Goal: Task Accomplishment & Management: Complete application form

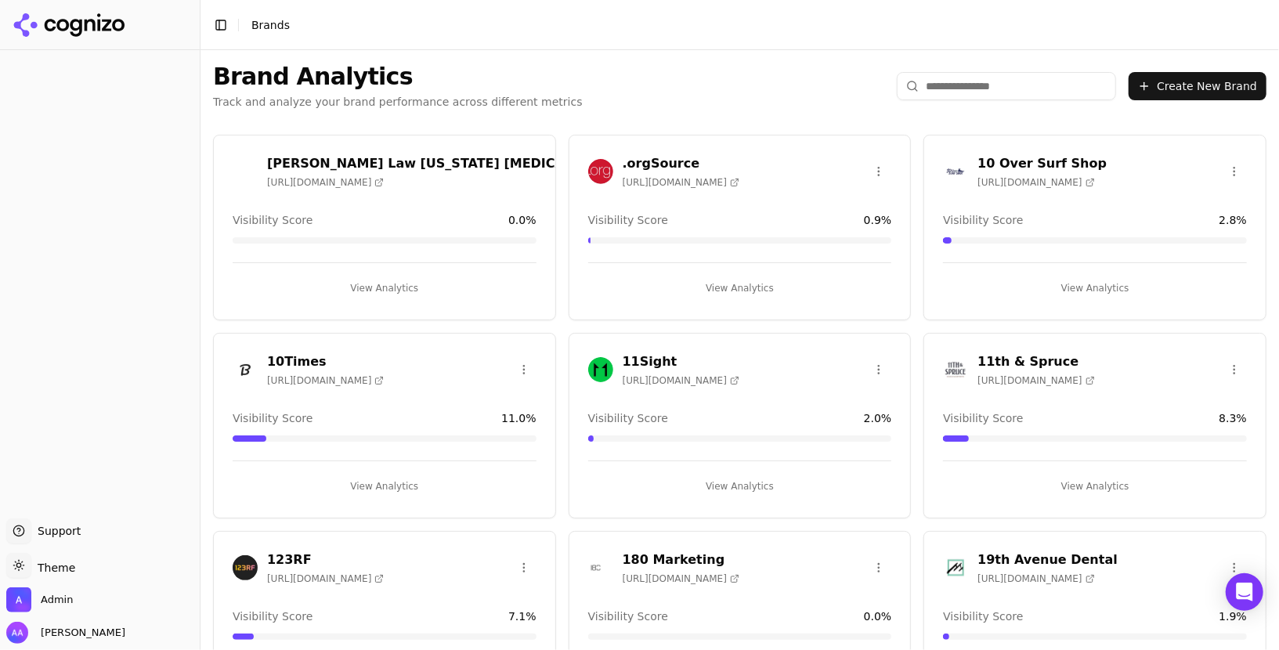
click at [1199, 87] on button "Create New Brand" at bounding box center [1198, 86] width 138 height 28
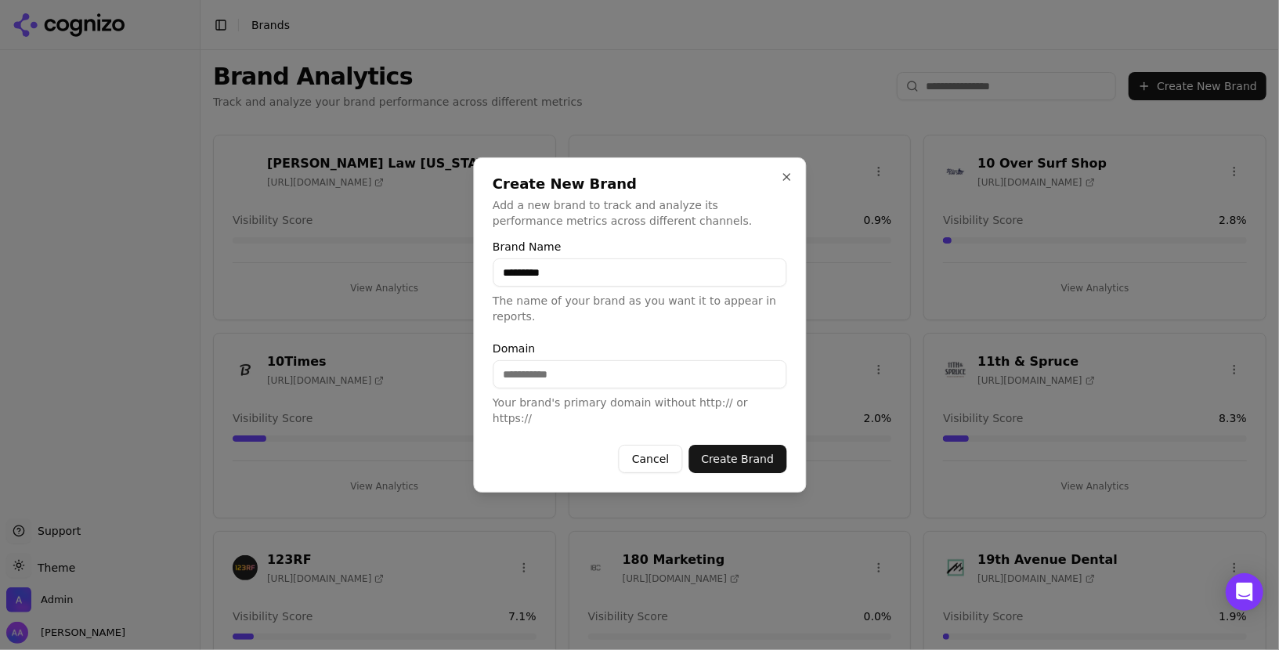
type input "*********"
paste input "**********"
click at [736, 454] on button "Create Brand" at bounding box center [738, 459] width 98 height 28
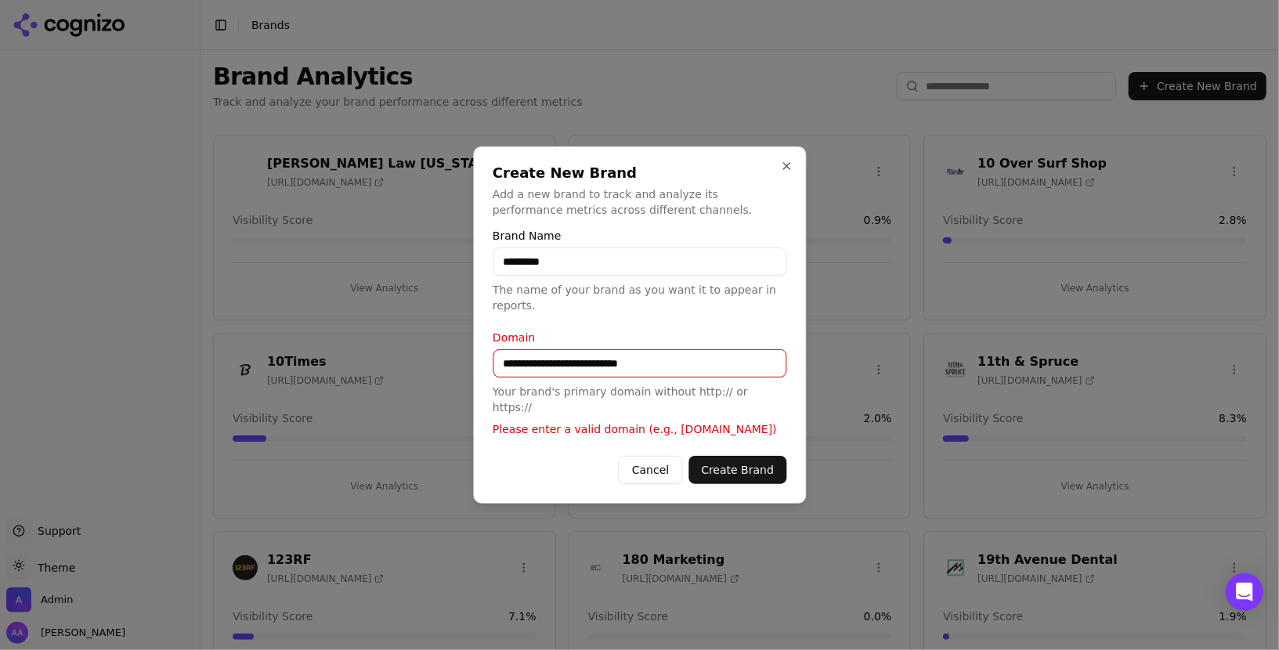
drag, startPoint x: 563, startPoint y: 372, endPoint x: 432, endPoint y: 366, distance: 131.8
click at [432, 366] on body "Support Support Toggle theme Theme Admin [PERSON_NAME] Toggle Sidebar Brands Br…" at bounding box center [639, 325] width 1279 height 650
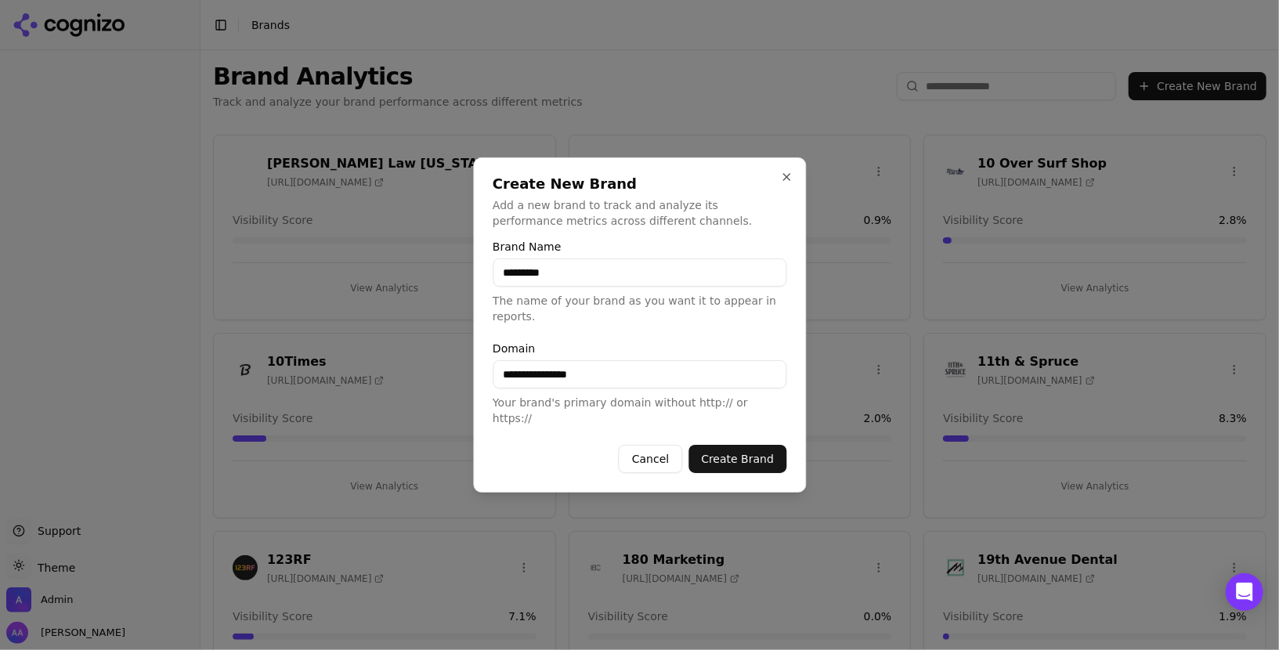
type input "**********"
click at [753, 450] on button "Create Brand" at bounding box center [738, 459] width 98 height 28
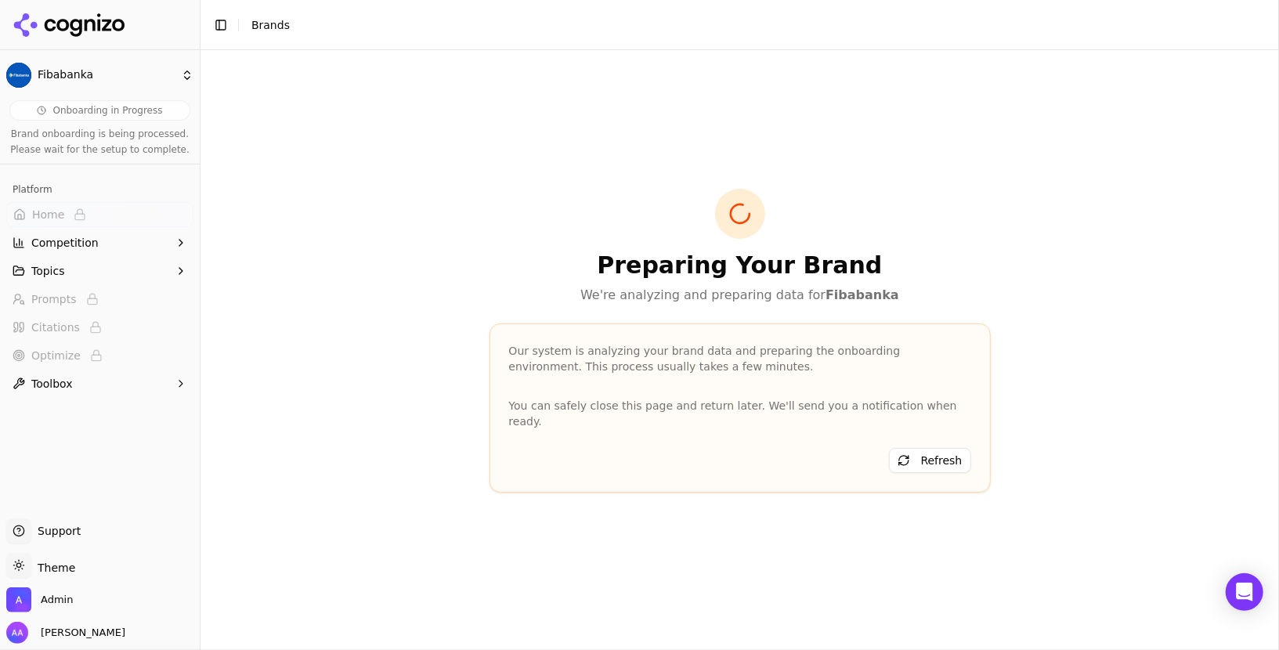
click at [705, 255] on div "Preparing Your Brand We're analyzing and preparing data for Fibabanka" at bounding box center [740, 247] width 501 height 116
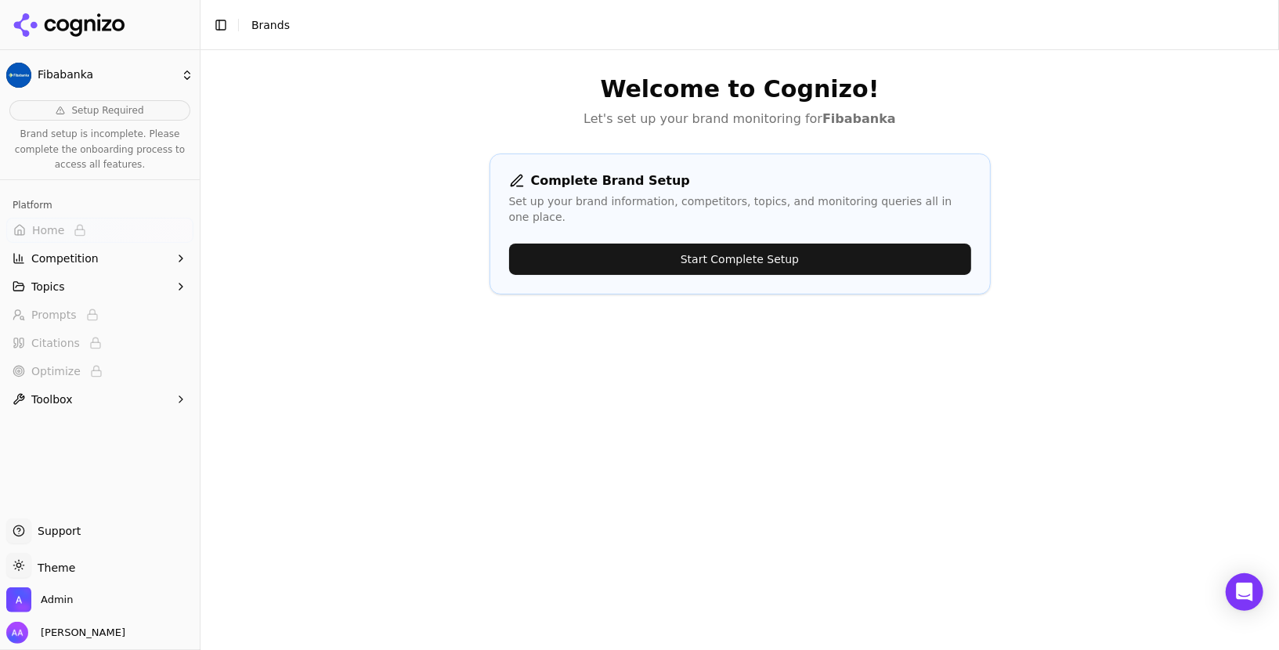
click at [741, 244] on button "Start Complete Setup" at bounding box center [740, 259] width 462 height 31
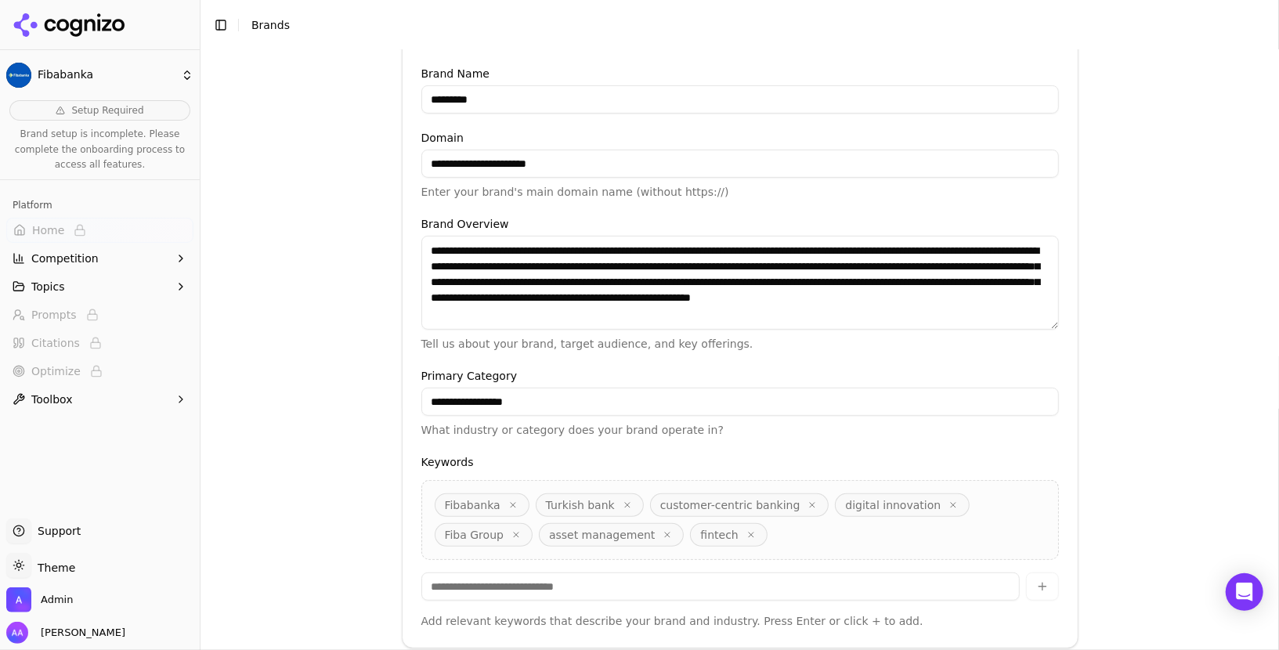
scroll to position [359, 0]
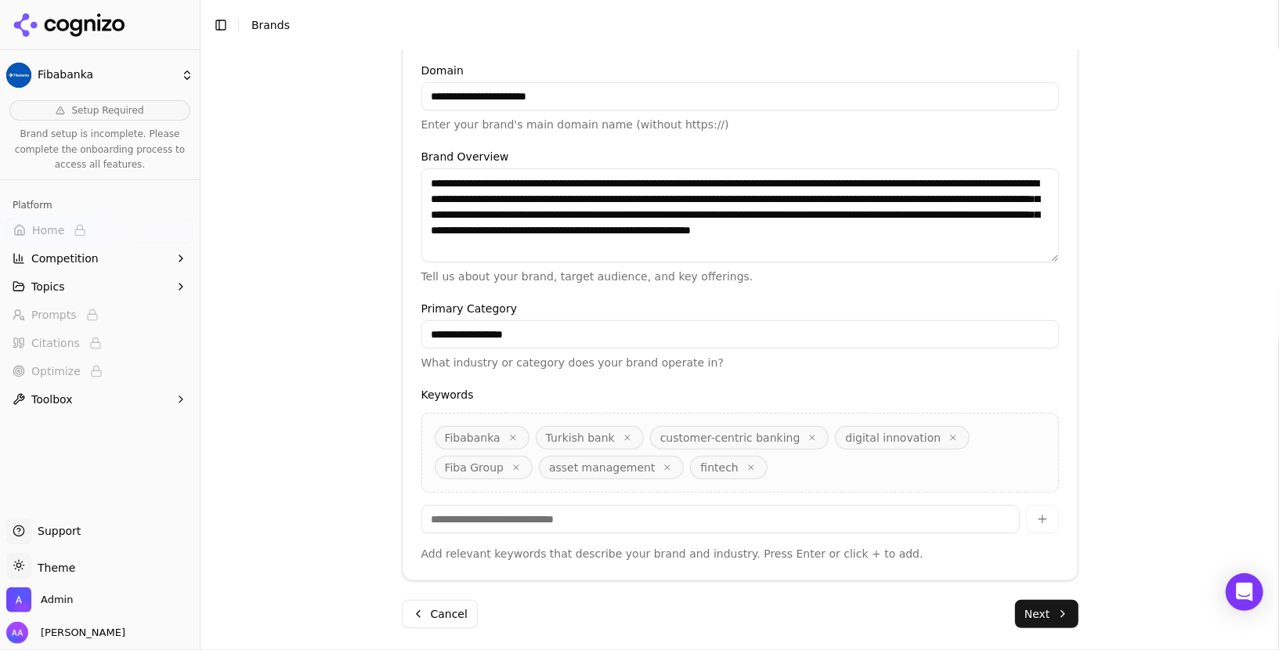
click at [1048, 614] on button "Next" at bounding box center [1046, 614] width 63 height 28
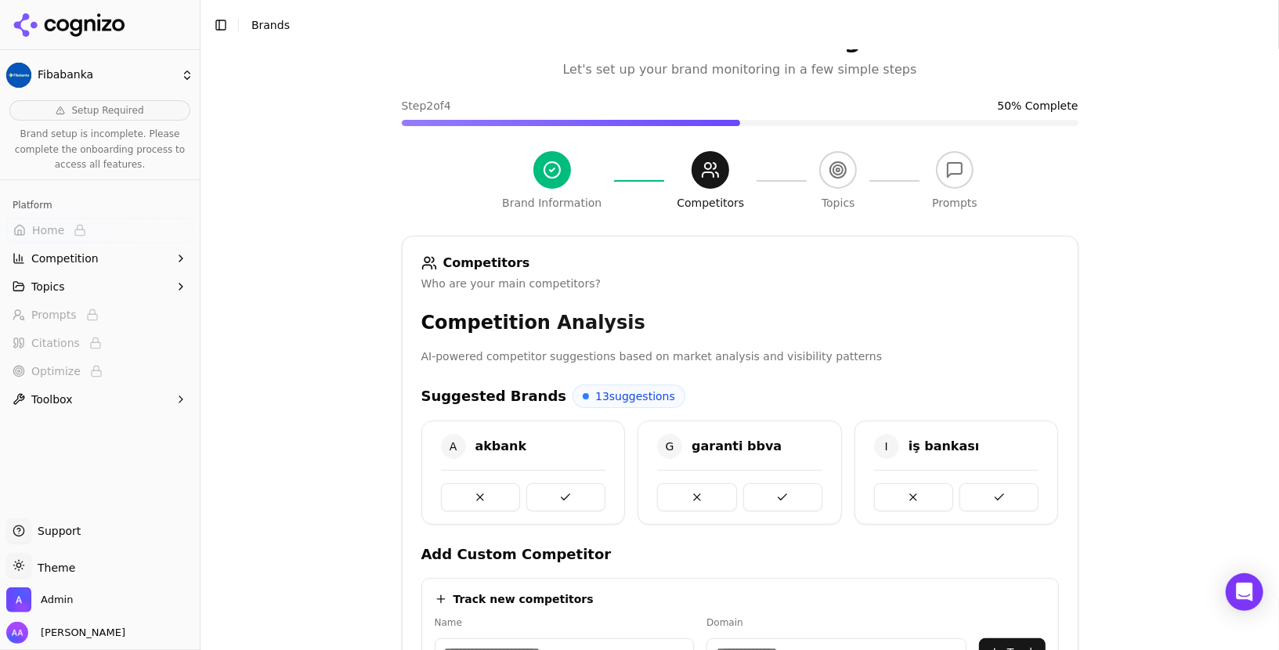
scroll to position [355, 0]
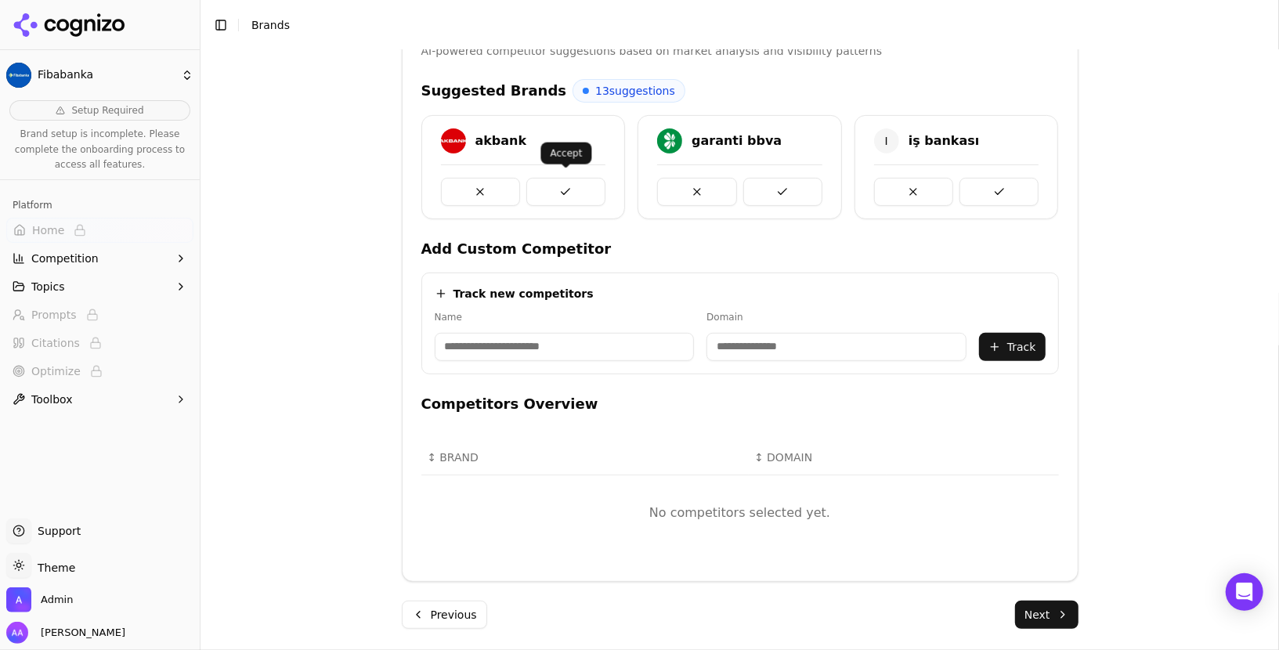
click at [561, 189] on button at bounding box center [566, 192] width 79 height 28
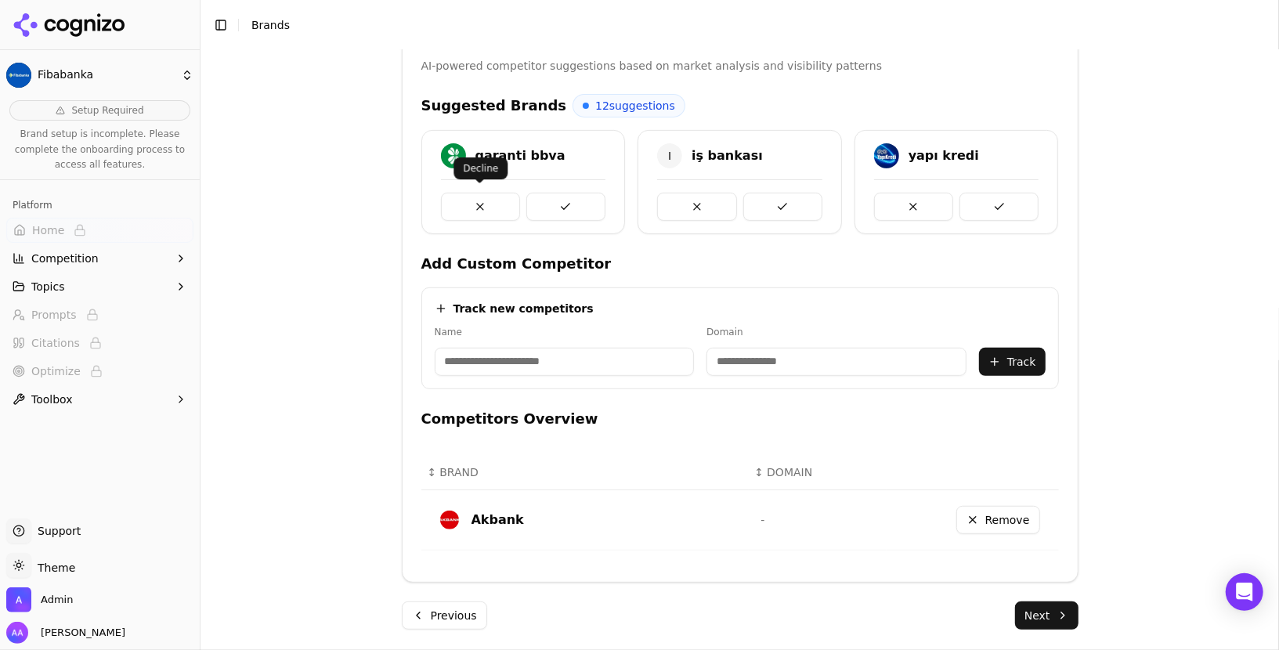
click at [483, 201] on button at bounding box center [480, 207] width 79 height 28
drag, startPoint x: 475, startPoint y: 146, endPoint x: 547, endPoint y: 151, distance: 72.3
click at [547, 151] on div "I i̇ş bankası" at bounding box center [523, 155] width 165 height 25
click at [561, 165] on div "I i̇ş bankası" at bounding box center [523, 158] width 203 height 30
click at [555, 203] on button at bounding box center [566, 207] width 79 height 28
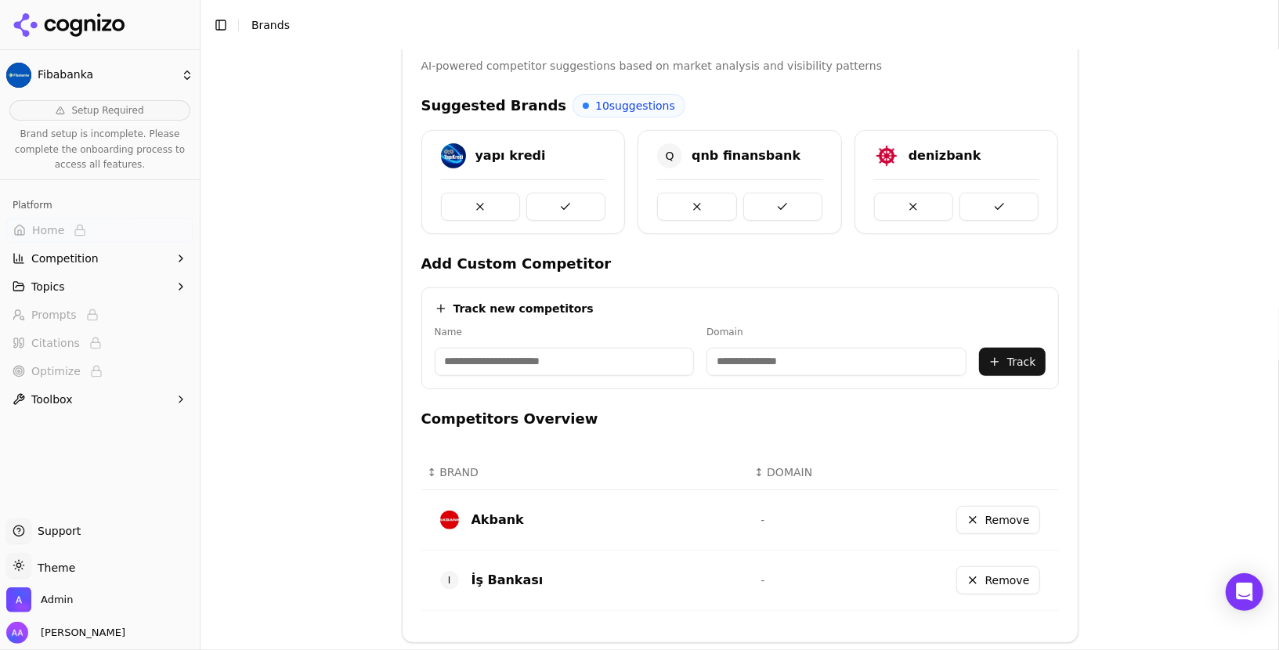
click at [555, 203] on button at bounding box center [566, 207] width 79 height 28
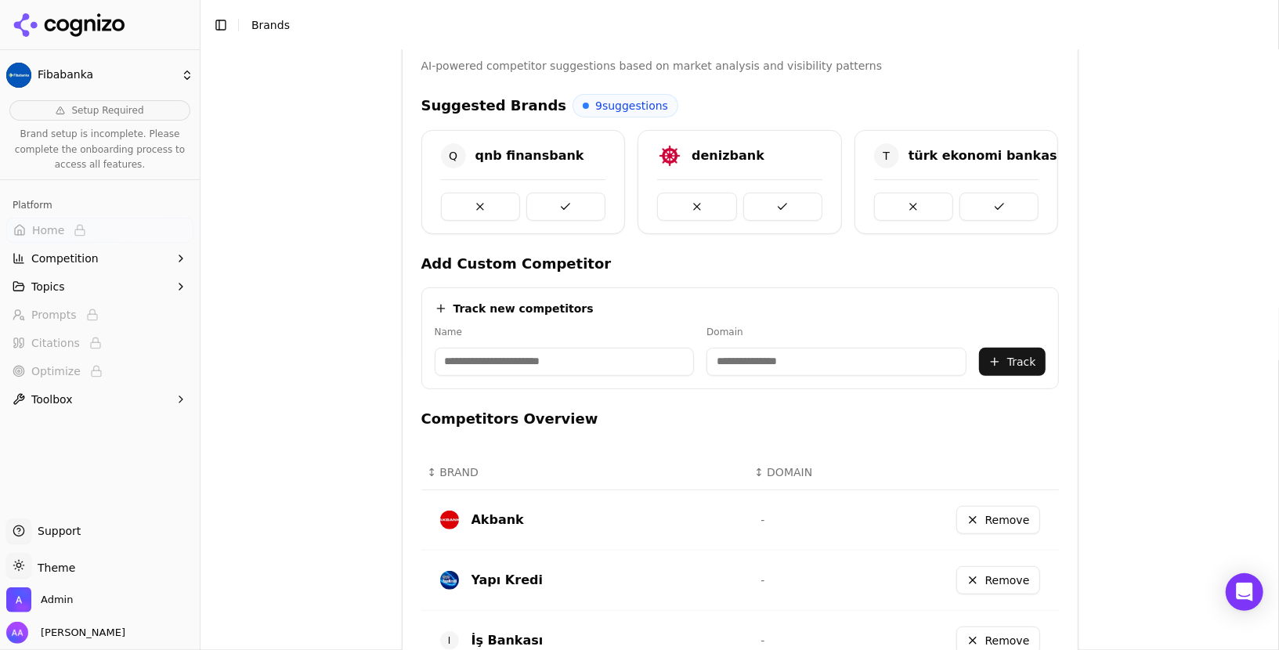
click at [555, 203] on button at bounding box center [566, 207] width 79 height 28
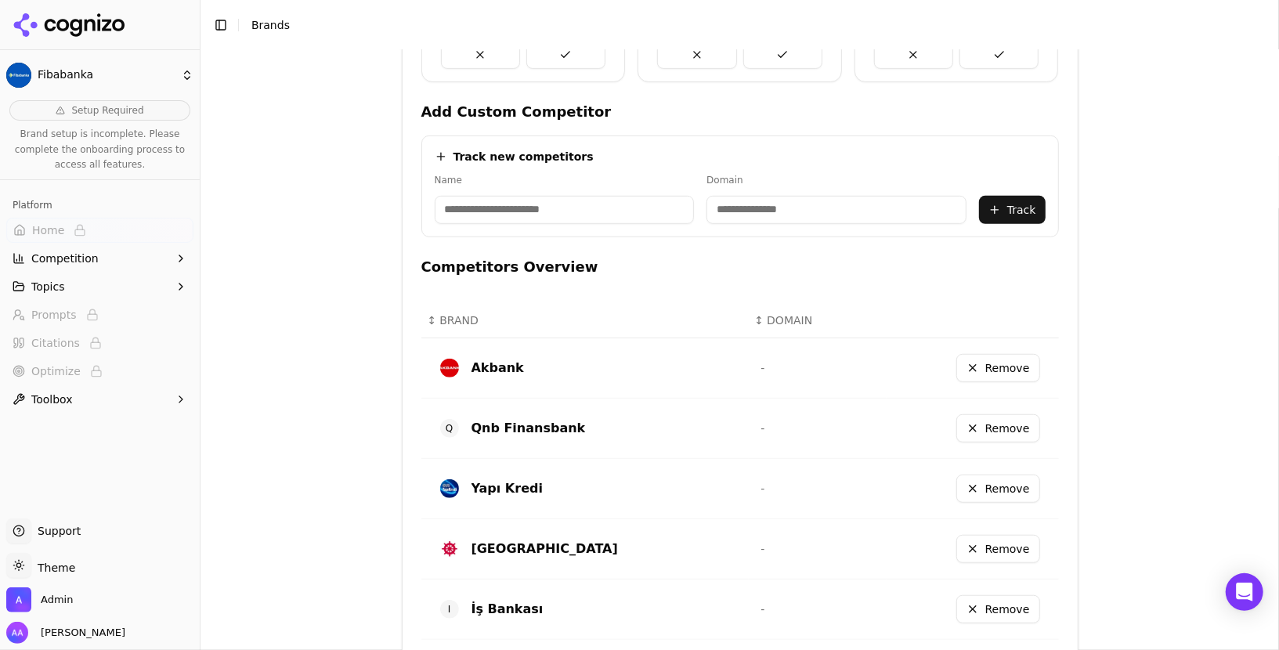
scroll to position [580, 0]
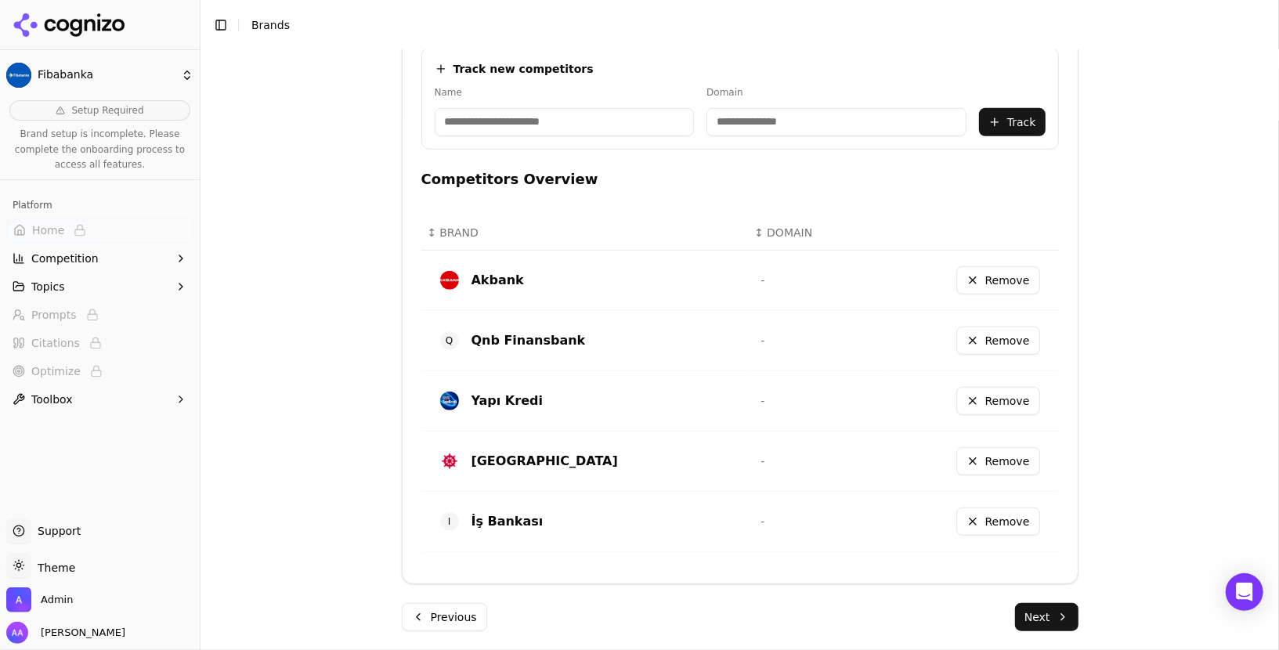
click at [1065, 613] on button "Next" at bounding box center [1046, 617] width 63 height 28
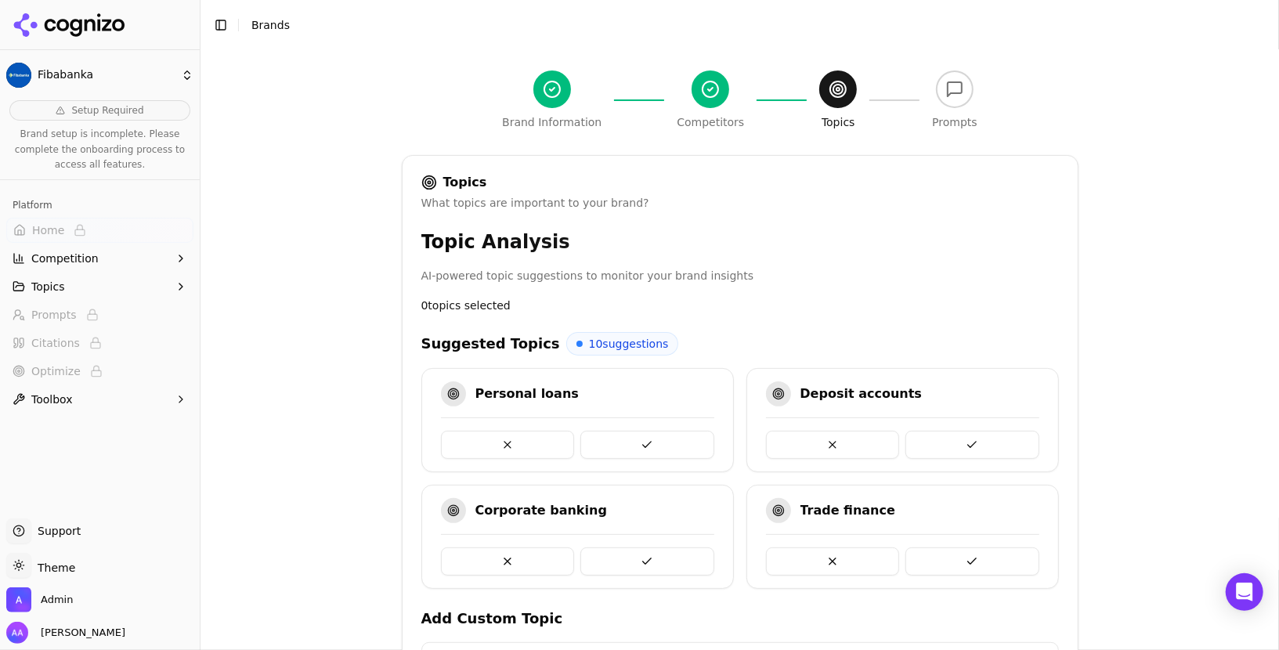
scroll to position [0, 0]
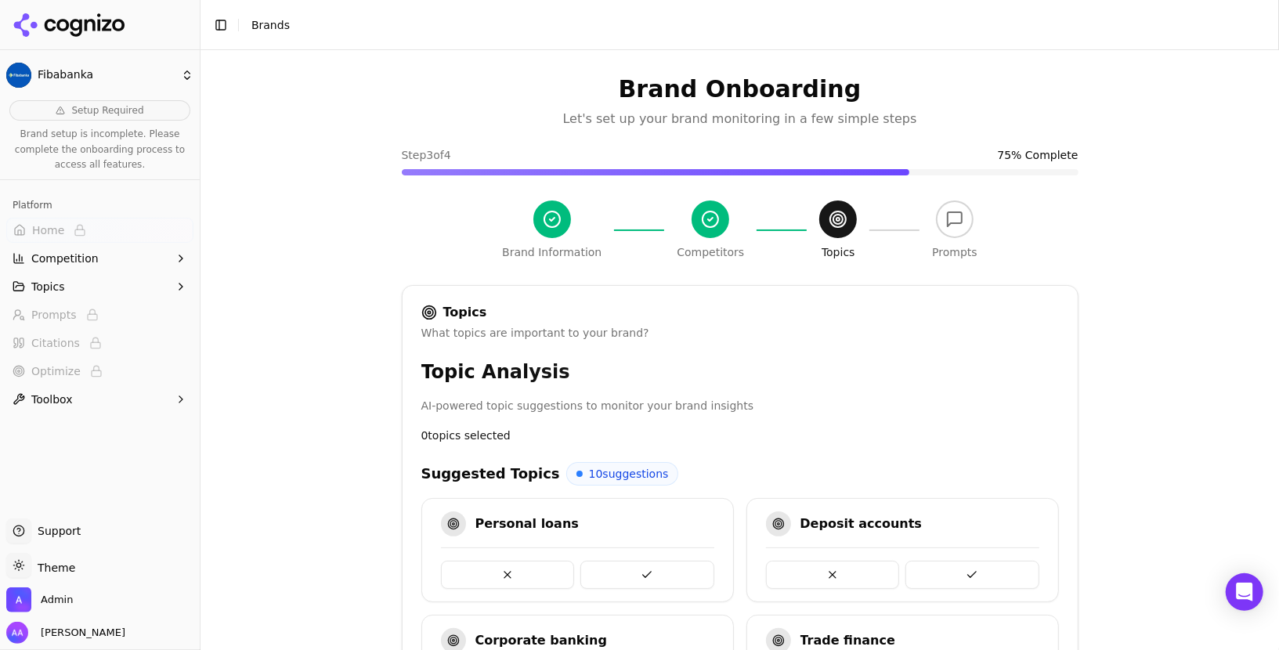
click at [112, 34] on icon at bounding box center [70, 25] width 114 height 24
click at [110, 26] on html "Fibabanka Setup Required Brand setup is incomplete. Please complete the onboard…" at bounding box center [639, 325] width 1279 height 650
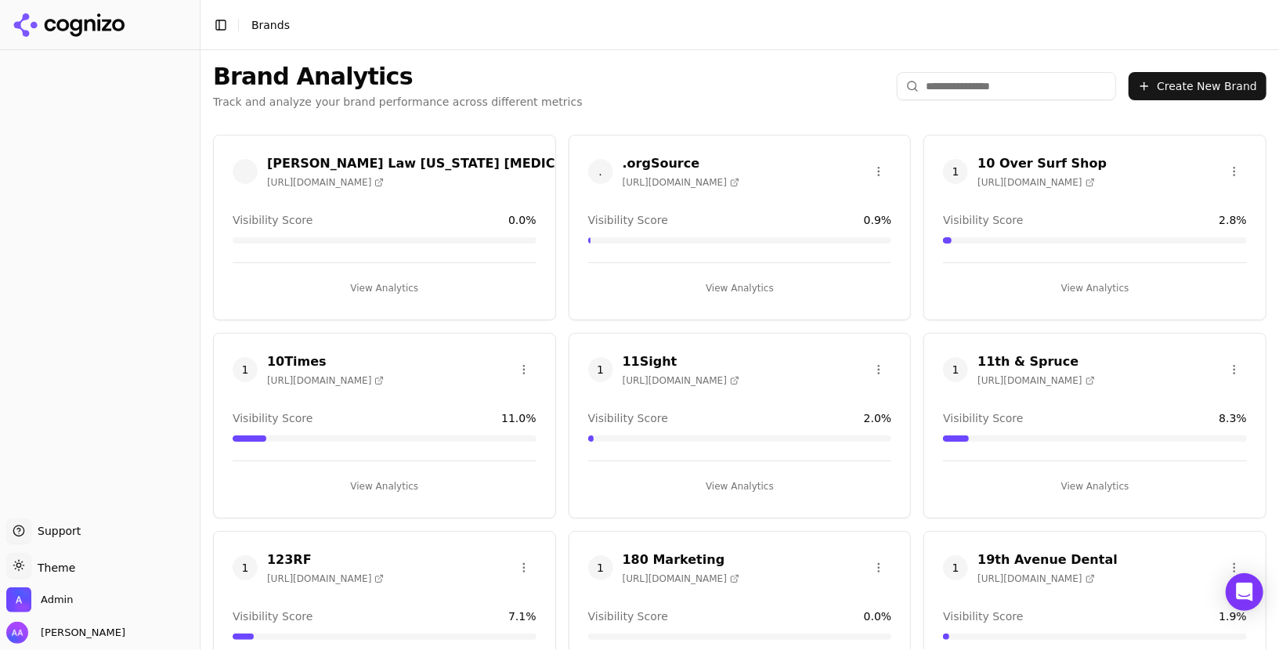
drag, startPoint x: 263, startPoint y: 24, endPoint x: 537, endPoint y: 68, distance: 277.7
click at [263, 24] on html "Support Support Toggle theme Theme Admin [PERSON_NAME] Toggle Sidebar Brands Br…" at bounding box center [639, 325] width 1279 height 650
click at [982, 78] on input "search" at bounding box center [1006, 86] width 219 height 28
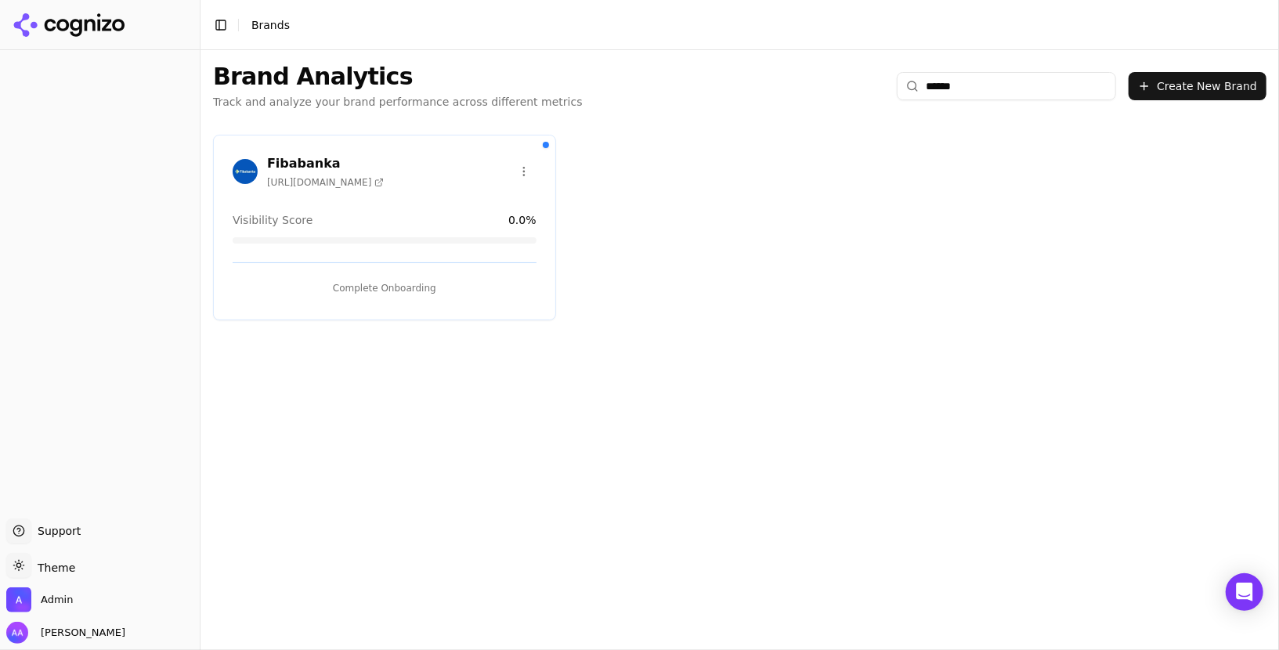
type input "******"
click at [530, 168] on html "Support Support Toggle theme Theme Admin [PERSON_NAME] Toggle Sidebar Brands Br…" at bounding box center [639, 325] width 1279 height 650
click at [492, 202] on div "Delete Brand" at bounding box center [486, 202] width 92 height 25
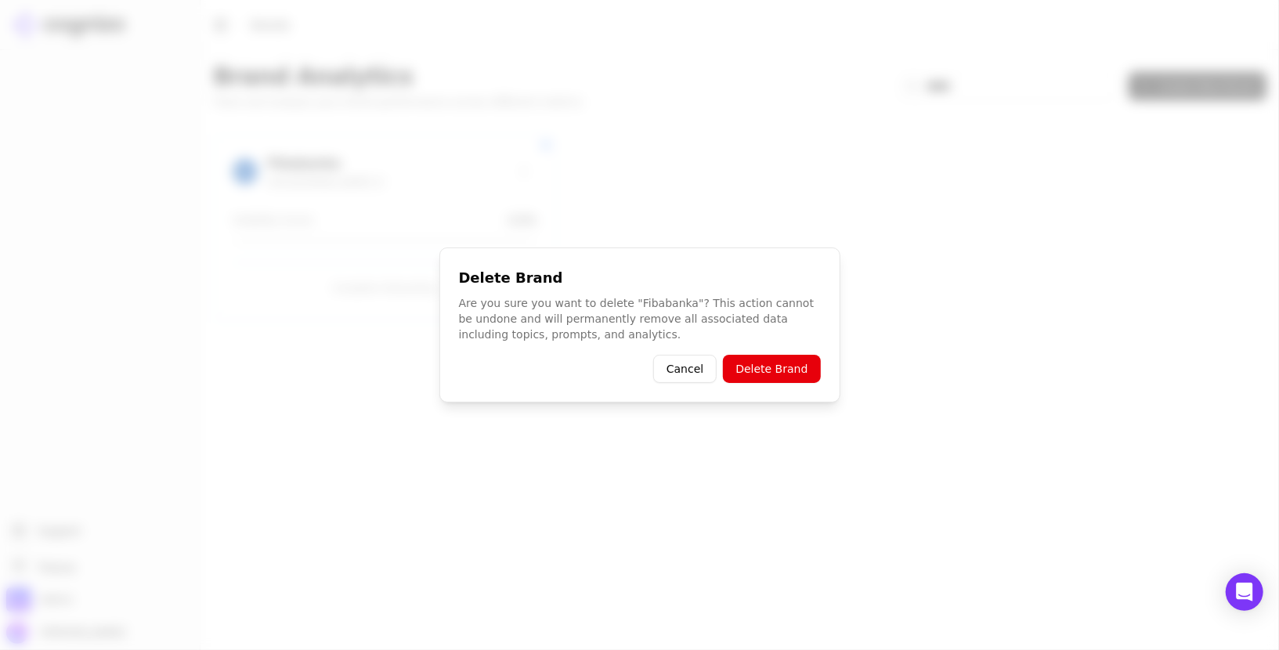
click at [772, 370] on button "Delete Brand" at bounding box center [771, 369] width 97 height 28
